Goal: Find specific page/section: Find specific page/section

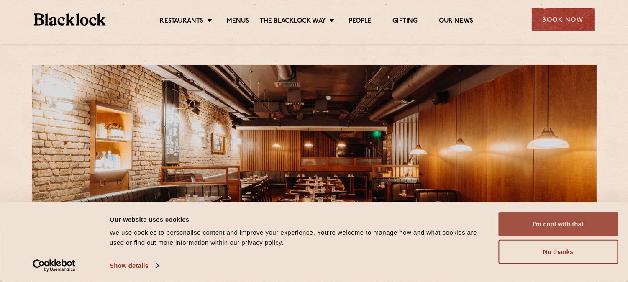
click at [571, 223] on button "I'm cool with that" at bounding box center [558, 224] width 120 height 24
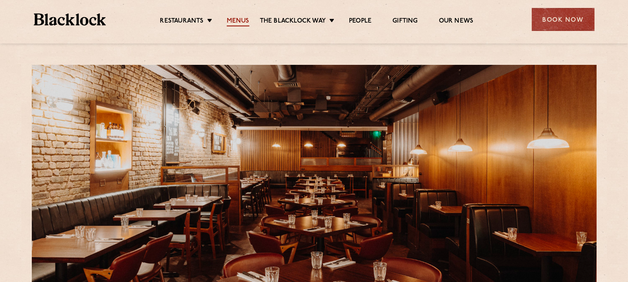
click at [237, 19] on link "Menus" at bounding box center [238, 21] width 23 height 9
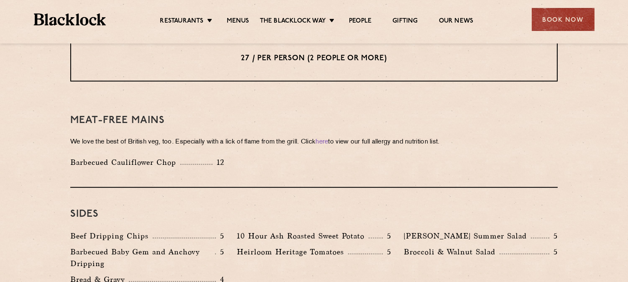
scroll to position [1153, 0]
